Goal: Find specific page/section: Find specific page/section

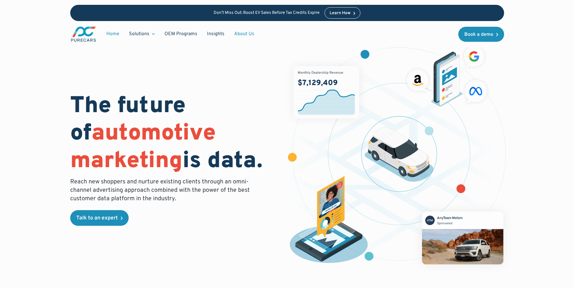
click at [238, 31] on link "About Us" at bounding box center [244, 33] width 30 height 11
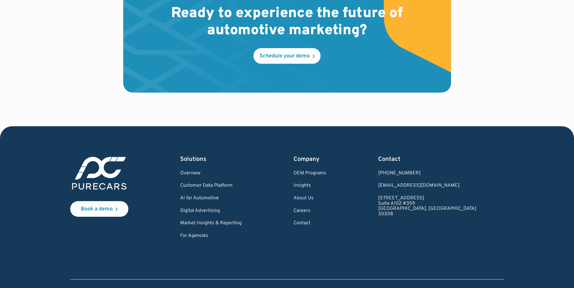
scroll to position [1764, 0]
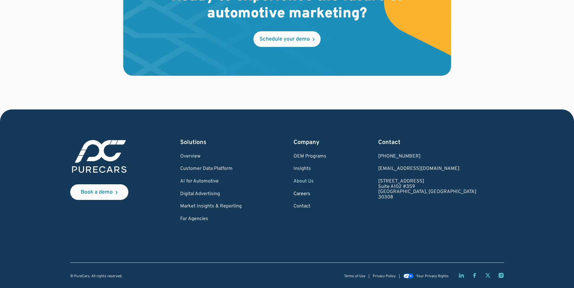
click at [322, 193] on link "Careers" at bounding box center [309, 194] width 33 height 5
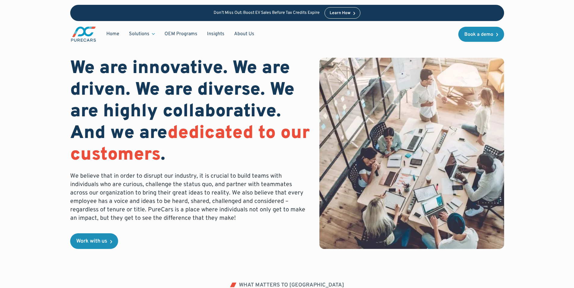
click at [201, 209] on p "We believe that in order to disrupt our industry, it is crucial to build teams …" at bounding box center [190, 197] width 240 height 51
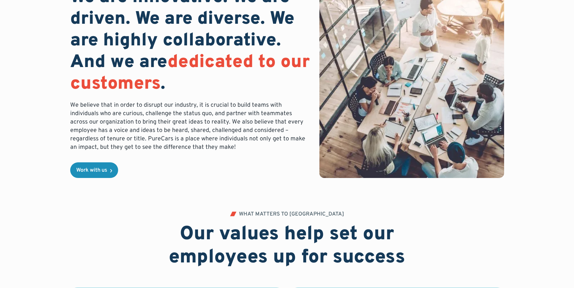
scroll to position [34, 0]
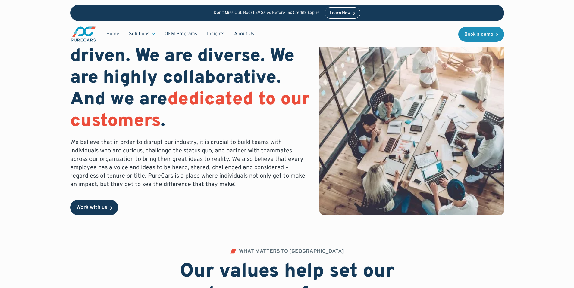
click at [100, 211] on div "Work with us" at bounding box center [91, 207] width 31 height 5
